Goal: Check status: Check status

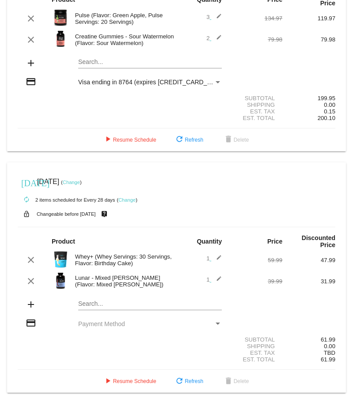
scroll to position [83, 0]
